Goal: Transaction & Acquisition: Purchase product/service

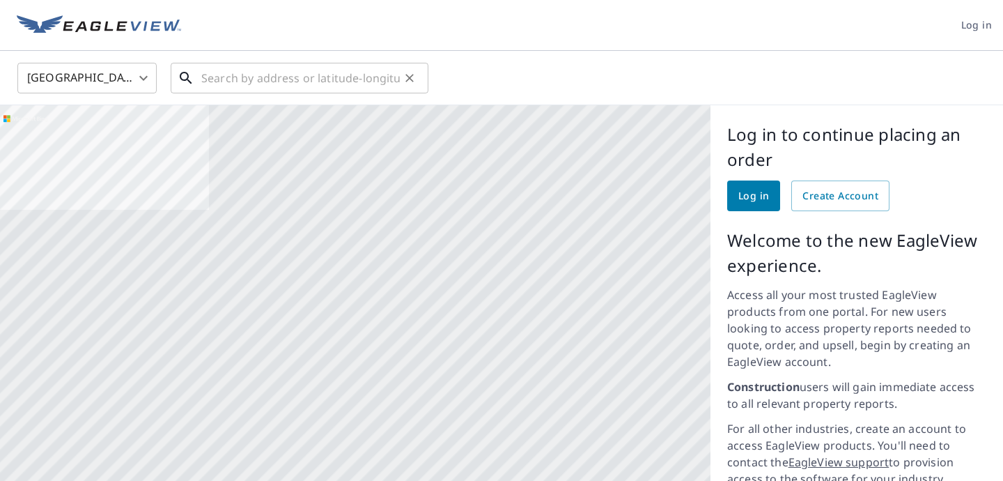
click at [220, 79] on input "text" at bounding box center [300, 78] width 199 height 39
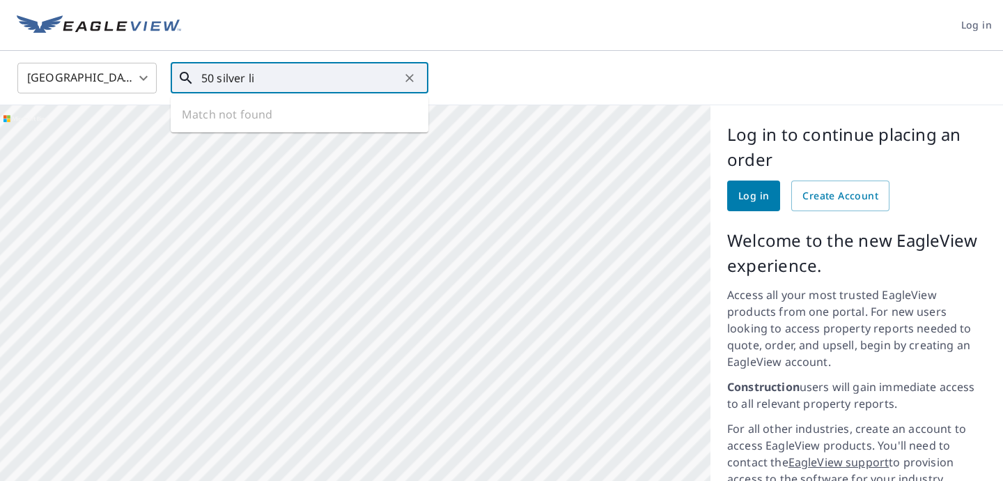
type input "50 silver li"
click at [49, 71] on body "Log in [GEOGRAPHIC_DATA] US ​ 50 silver li ​ Match not found Aerial Road A stan…" at bounding box center [501, 240] width 1003 height 481
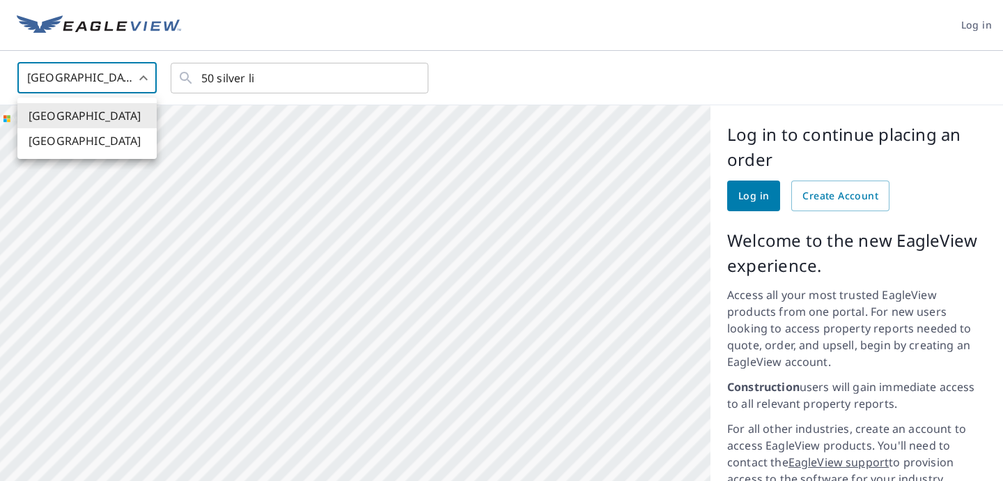
click at [61, 137] on li "[GEOGRAPHIC_DATA]" at bounding box center [86, 140] width 139 height 25
type input "CA"
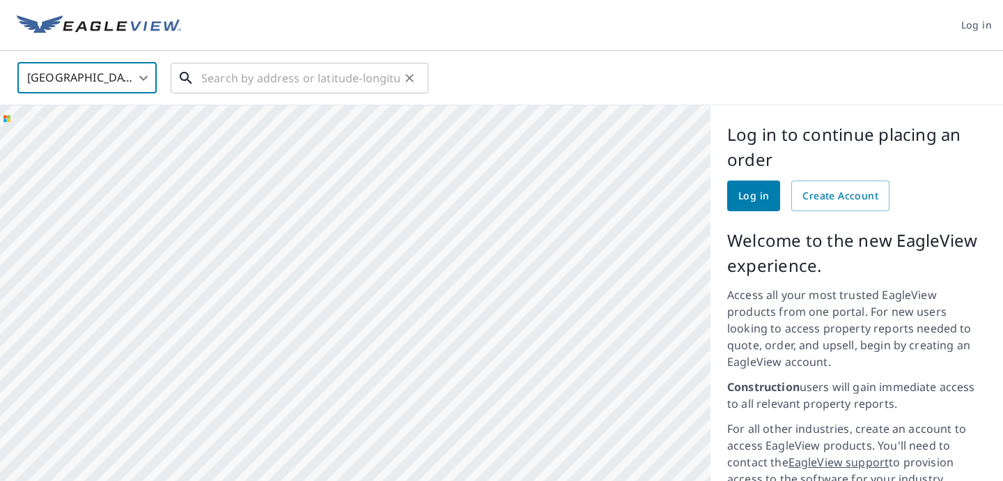
click at [294, 73] on input "text" at bounding box center [300, 78] width 199 height 39
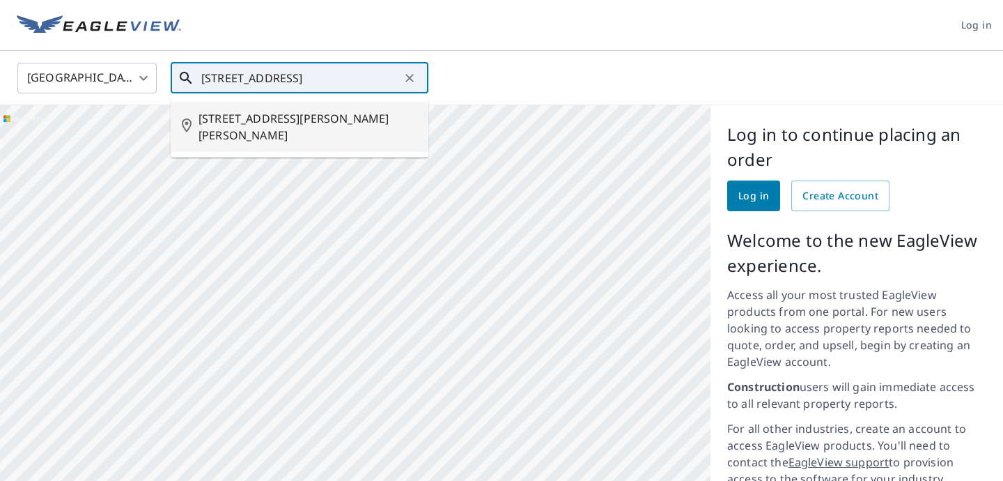
click at [266, 118] on span "[STREET_ADDRESS][PERSON_NAME][PERSON_NAME]" at bounding box center [308, 126] width 219 height 33
type input "[STREET_ADDRESS][PERSON_NAME][PERSON_NAME]"
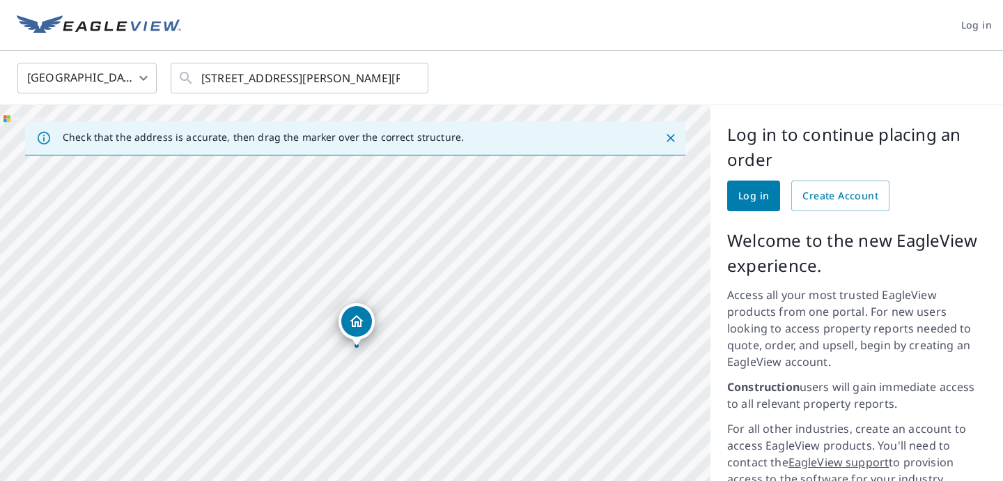
scroll to position [18, 0]
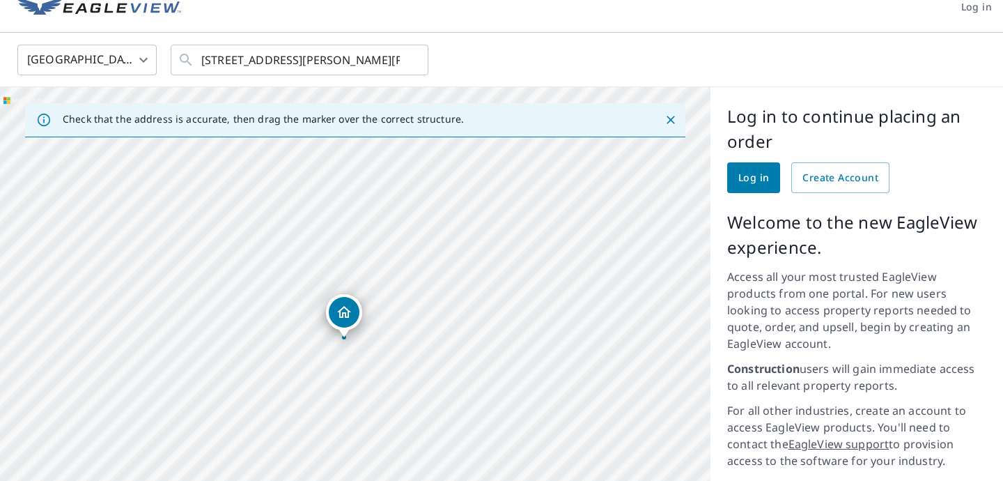
drag, startPoint x: 360, startPoint y: 334, endPoint x: 352, endPoint y: 419, distance: 85.3
click at [352, 419] on div "[STREET_ADDRESS][PERSON_NAME][PERSON_NAME]" at bounding box center [355, 357] width 711 height 540
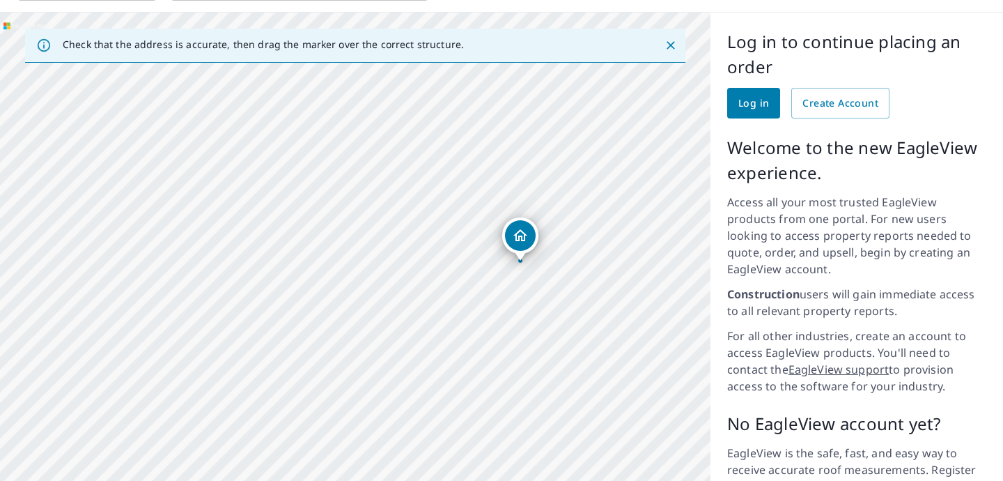
scroll to position [0, 0]
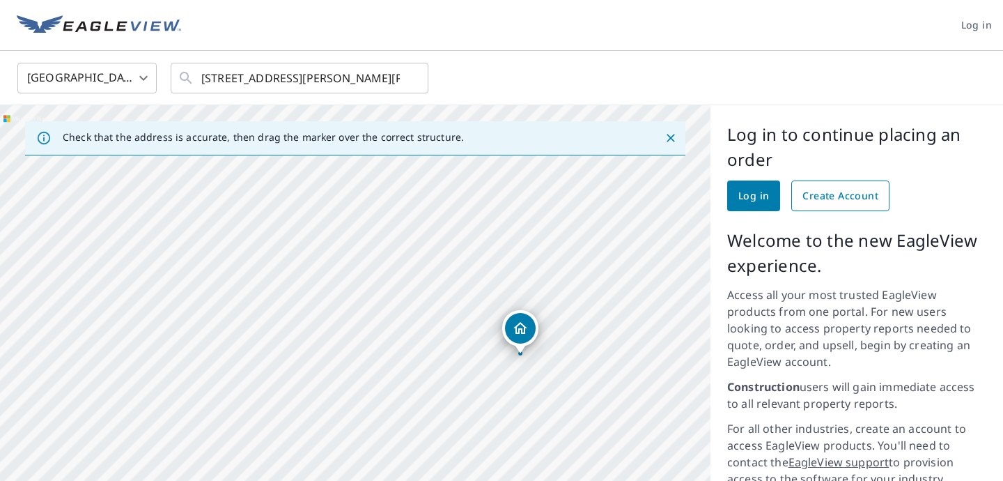
click at [815, 187] on span "Create Account" at bounding box center [841, 195] width 76 height 17
